Goal: Task Accomplishment & Management: Use online tool/utility

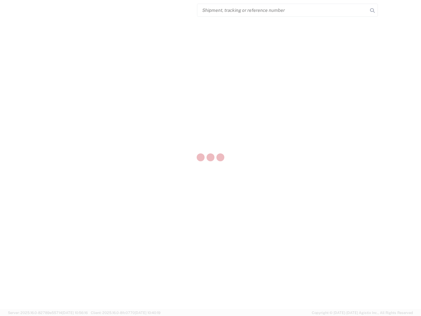
select select "US"
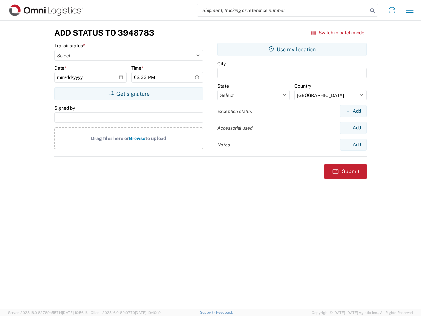
click at [283, 10] on input "search" at bounding box center [282, 10] width 170 height 13
click at [372, 11] on icon at bounding box center [372, 10] width 9 height 9
click at [392, 10] on icon at bounding box center [392, 10] width 11 height 11
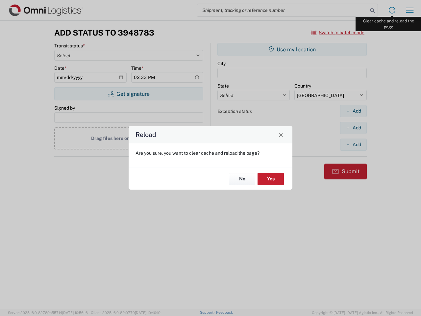
click at [410, 10] on div "Reload Are you sure, you want to clear cache and reload the page? No Yes" at bounding box center [210, 158] width 421 height 316
click at [338, 33] on div "Reload Are you sure, you want to clear cache and reload the page? No Yes" at bounding box center [210, 158] width 421 height 316
click at [129, 94] on div "Reload Are you sure, you want to clear cache and reload the page? No Yes" at bounding box center [210, 158] width 421 height 316
click at [292, 49] on div "Reload Are you sure, you want to clear cache and reload the page? No Yes" at bounding box center [210, 158] width 421 height 316
click at [353, 111] on div "Reload Are you sure, you want to clear cache and reload the page? No Yes" at bounding box center [210, 158] width 421 height 316
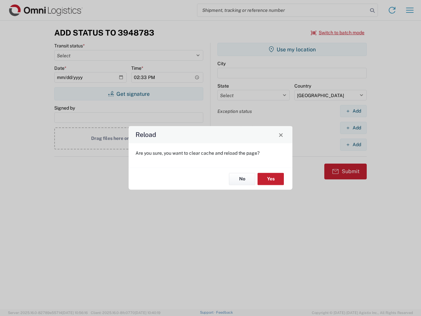
click at [353, 128] on div "Reload Are you sure, you want to clear cache and reload the page? No Yes" at bounding box center [210, 158] width 421 height 316
click at [353, 144] on div "Reload Are you sure, you want to clear cache and reload the page? No Yes" at bounding box center [210, 158] width 421 height 316
